Goal: Information Seeking & Learning: Learn about a topic

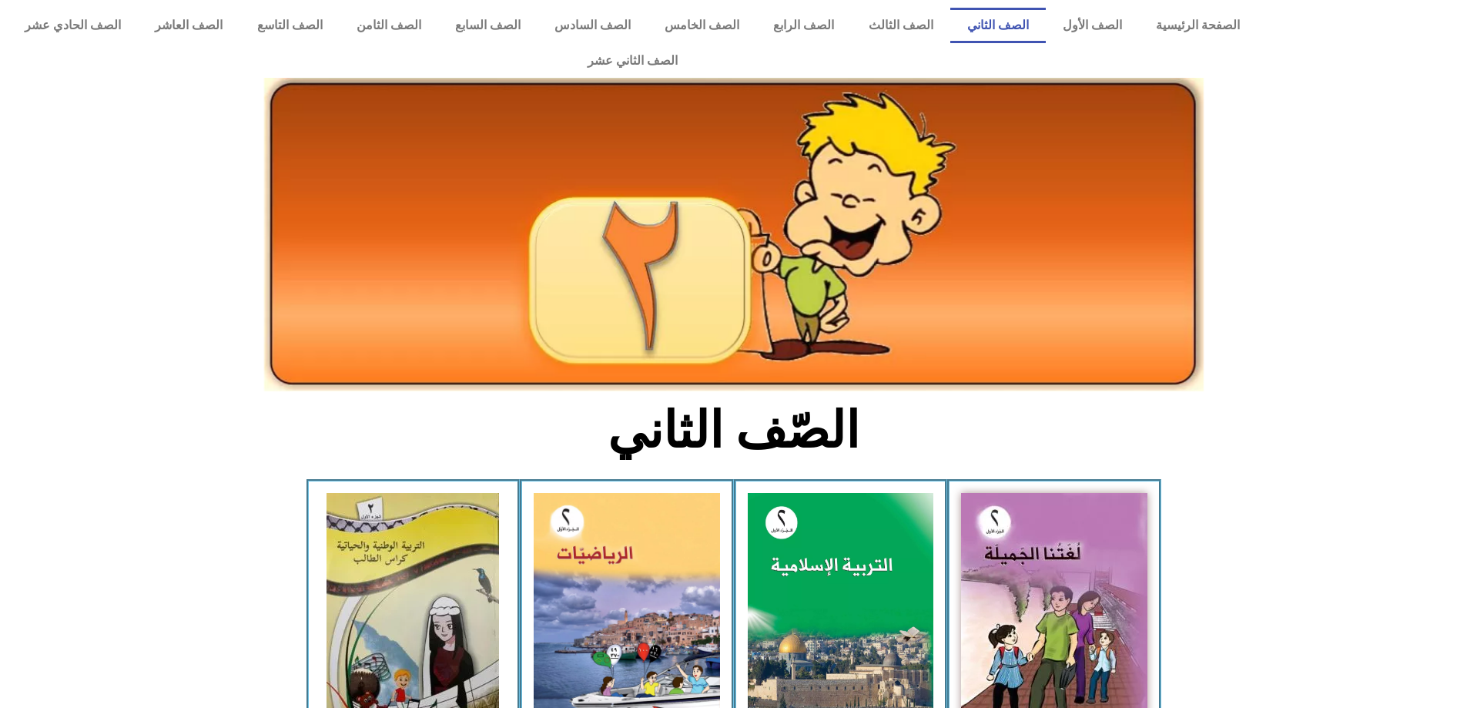
scroll to position [77, 0]
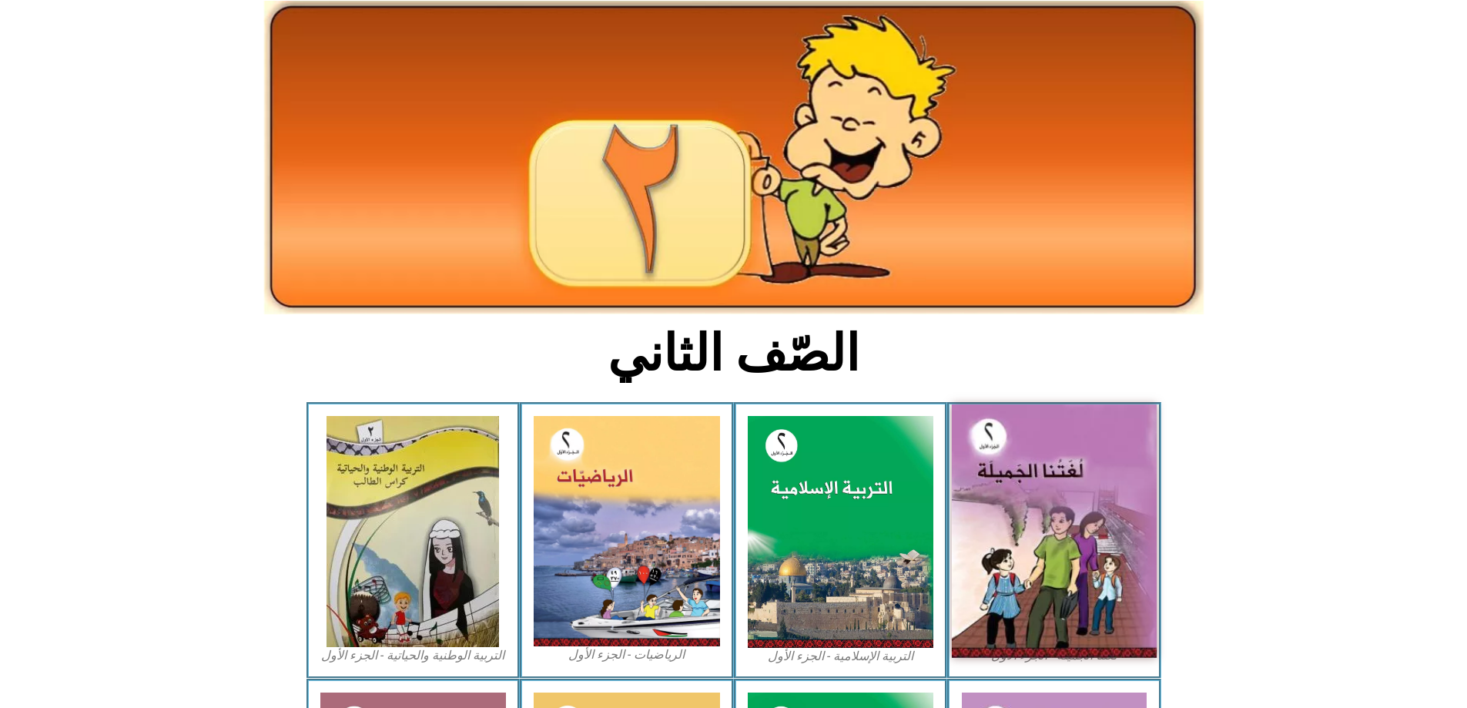
click at [1019, 483] on img at bounding box center [1054, 530] width 205 height 253
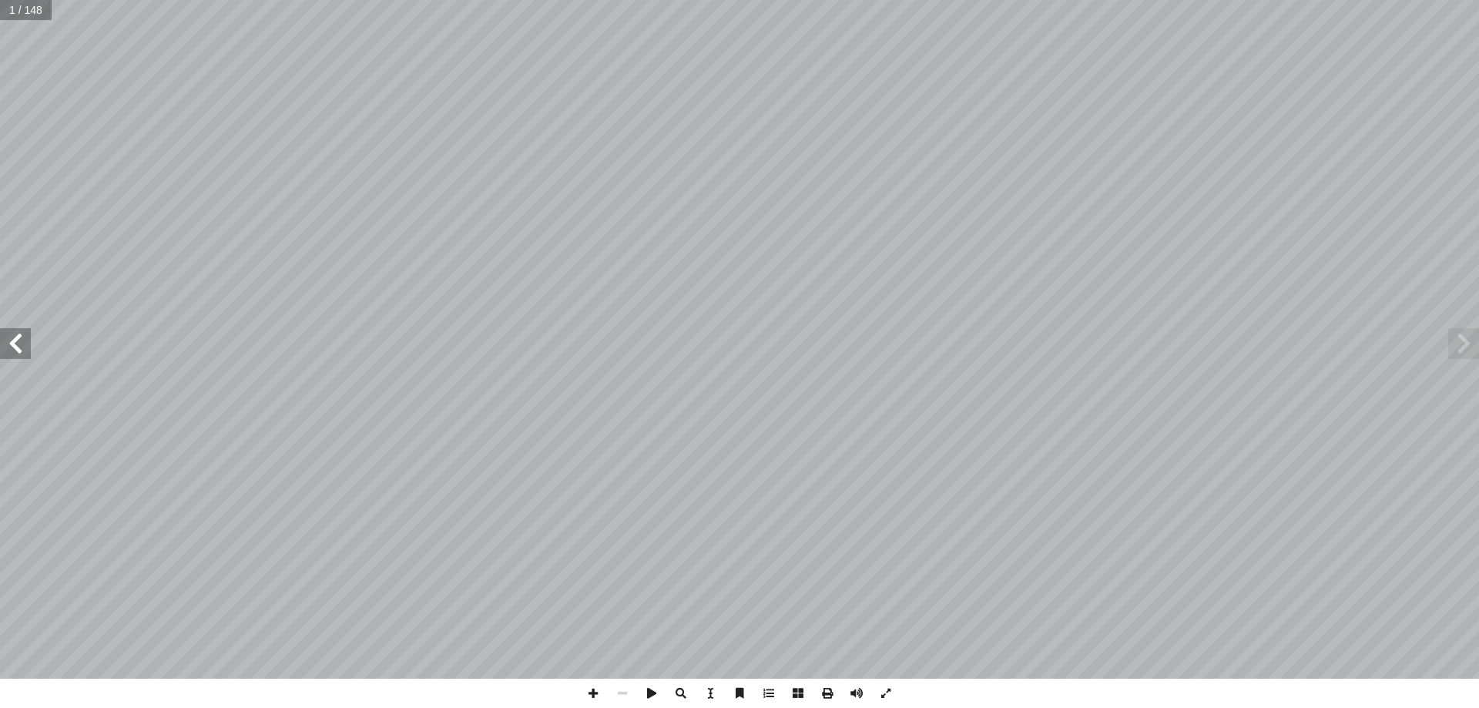
click at [21, 337] on span at bounding box center [15, 343] width 31 height 31
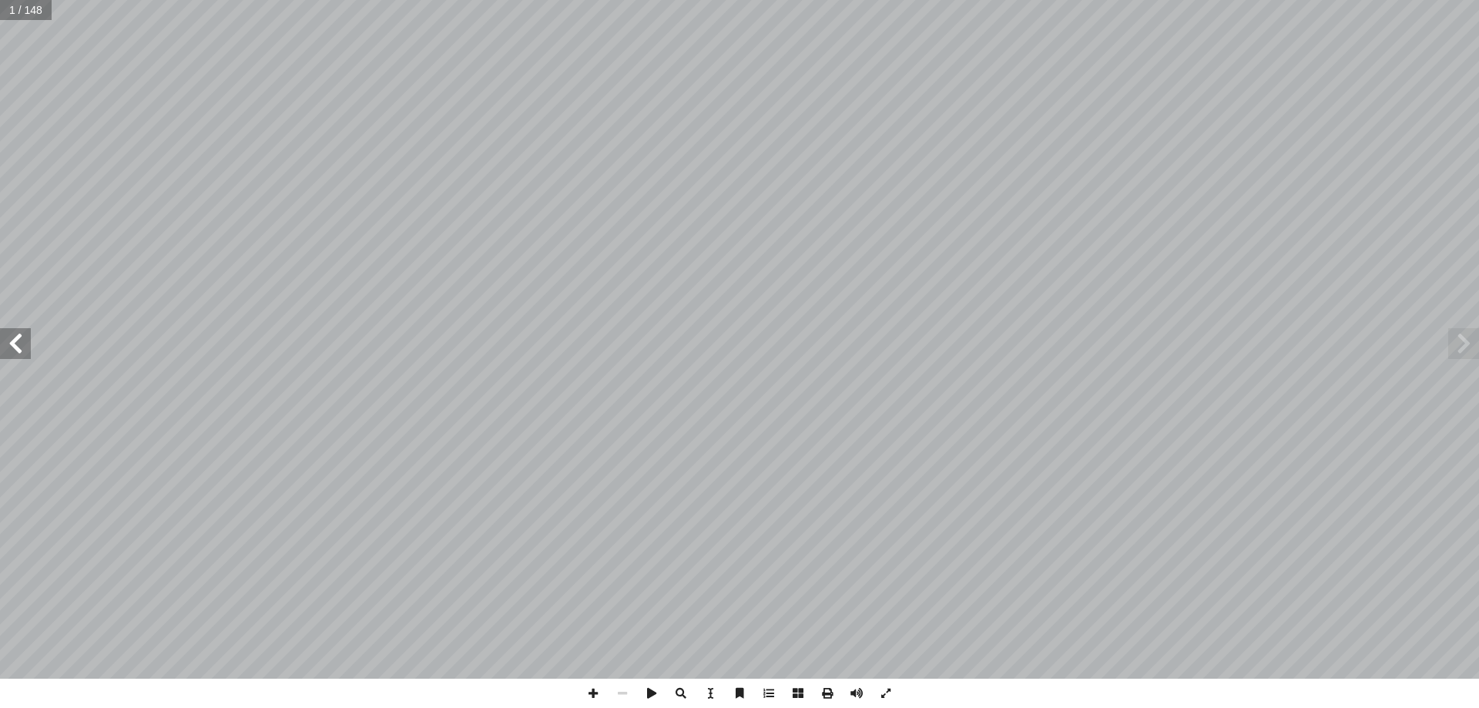
click at [21, 337] on span at bounding box center [15, 343] width 31 height 31
click at [23, 337] on span at bounding box center [15, 343] width 31 height 31
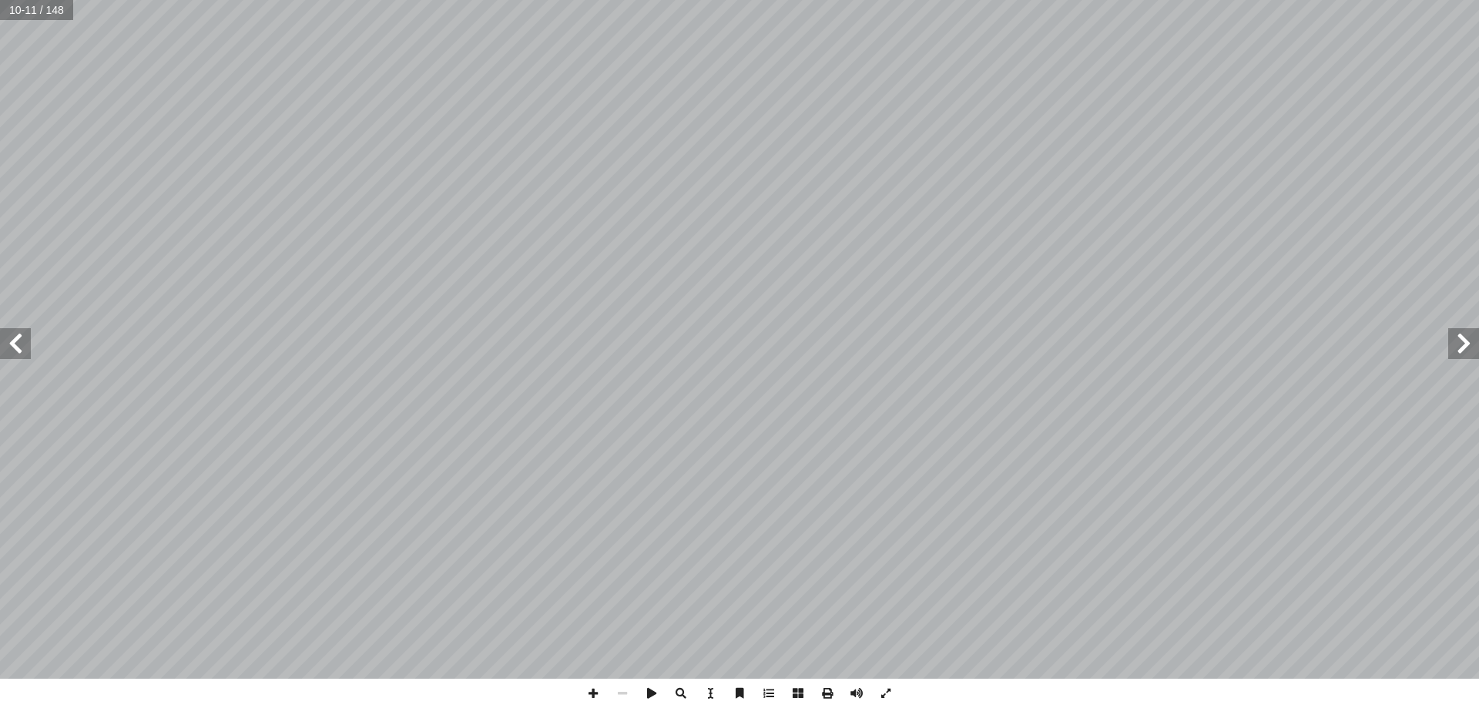
click at [23, 337] on span at bounding box center [15, 343] width 31 height 31
click at [22, 340] on span at bounding box center [15, 343] width 31 height 31
click at [1464, 340] on span at bounding box center [1463, 343] width 31 height 31
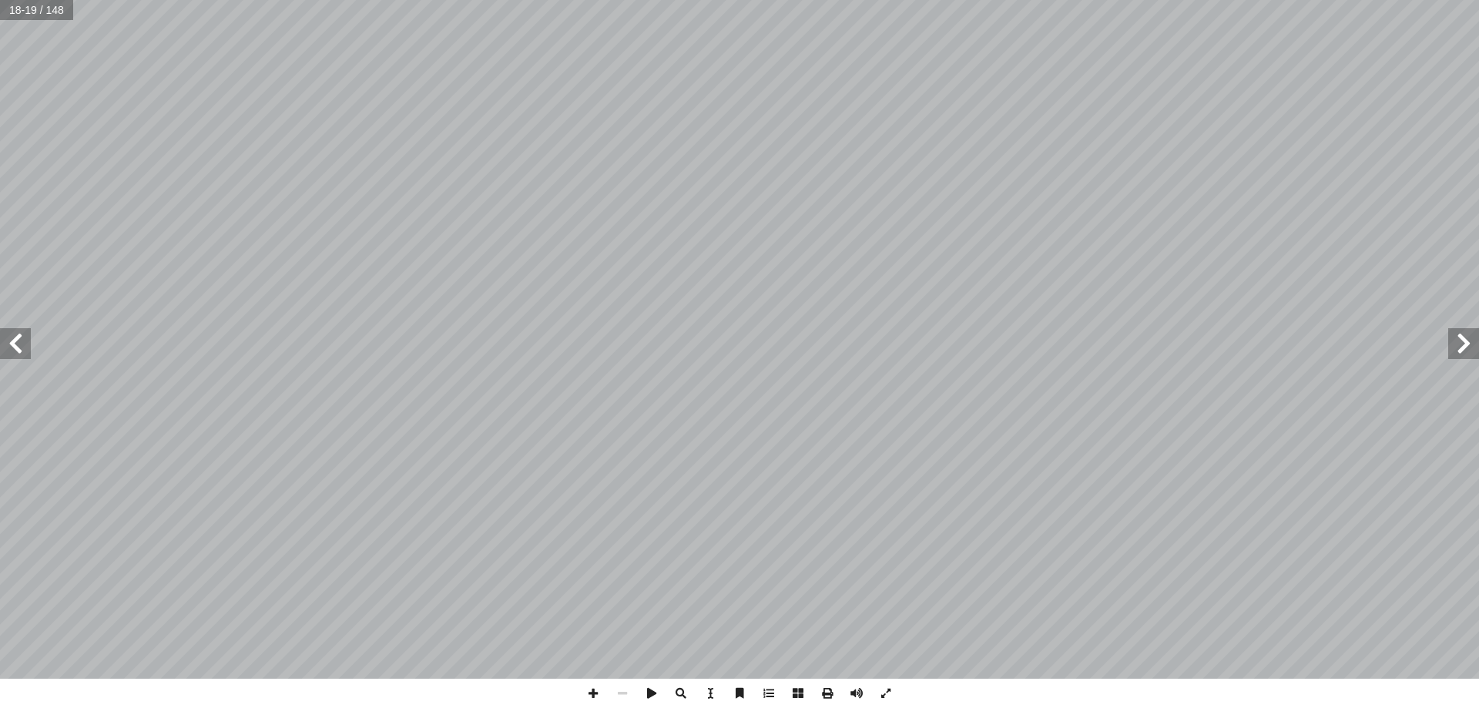
click at [1464, 340] on span at bounding box center [1463, 343] width 31 height 31
click at [26, 340] on span at bounding box center [15, 343] width 31 height 31
click at [28, 340] on span at bounding box center [15, 343] width 31 height 31
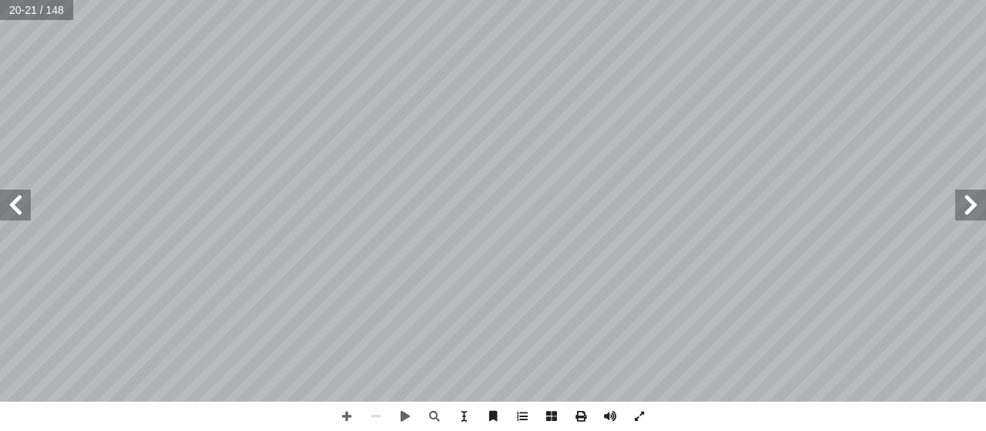
click at [22, 203] on span at bounding box center [15, 204] width 31 height 31
